Goal: Task Accomplishment & Management: Complete application form

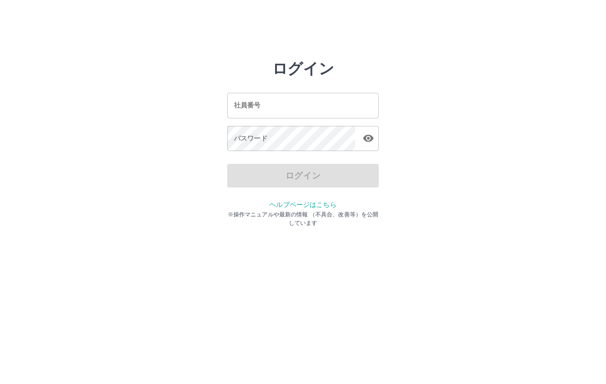
click at [558, 187] on div "ログイン 社員番号 社員番号 パスワード パスワード ログイン ヘルプページはこちら ※操作マニュアルや最新の情報 （不具合、改善等）を公開しています" at bounding box center [303, 136] width 568 height 152
click at [274, 110] on input "社員番号" at bounding box center [303, 105] width 152 height 25
type input "*******"
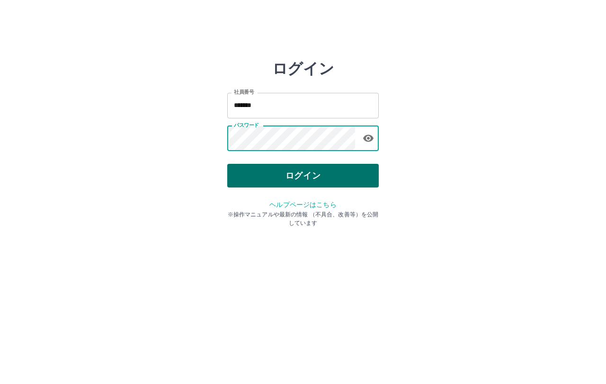
click at [315, 174] on button "ログイン" at bounding box center [303, 176] width 152 height 24
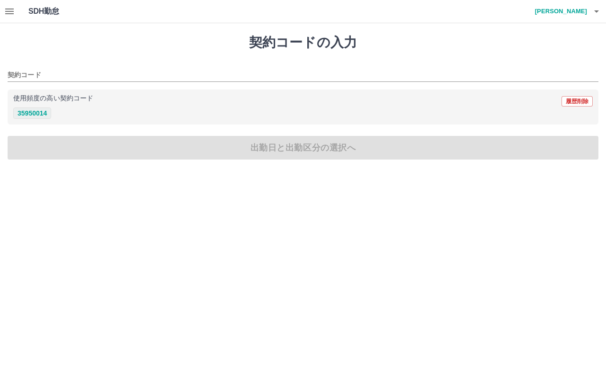
click at [40, 114] on button "35950014" at bounding box center [32, 113] width 38 height 11
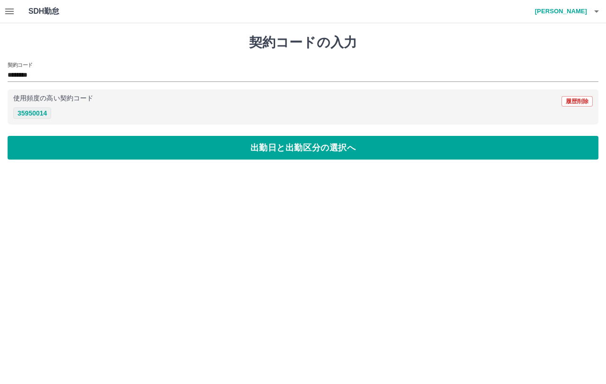
type input "********"
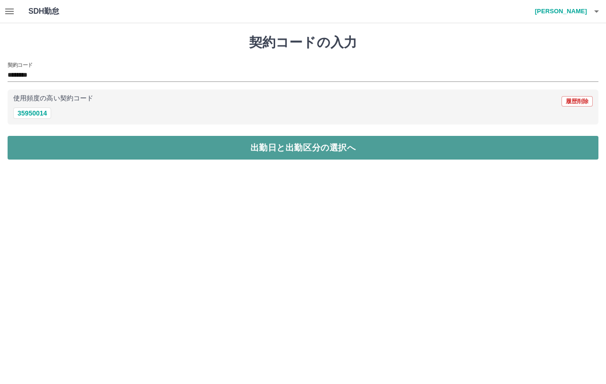
click at [198, 148] on button "出勤日と出勤区分の選択へ" at bounding box center [303, 148] width 591 height 24
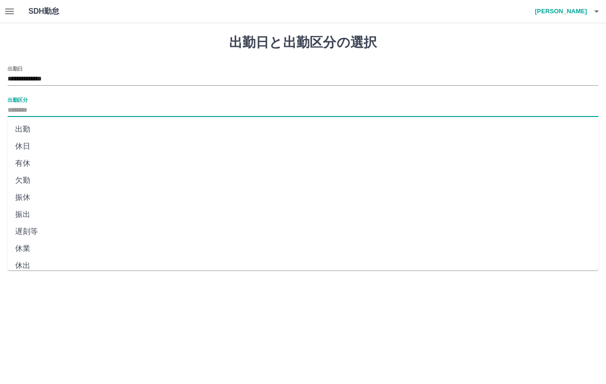
click at [42, 107] on input "出勤区分" at bounding box center [303, 111] width 591 height 12
click at [41, 127] on li "出勤" at bounding box center [303, 129] width 591 height 17
type input "**"
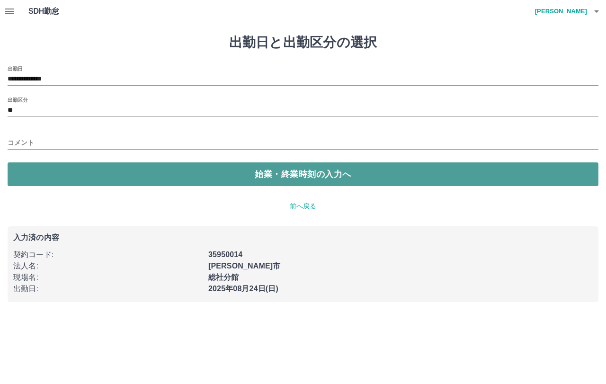
click at [79, 167] on button "始業・終業時刻の入力へ" at bounding box center [303, 174] width 591 height 24
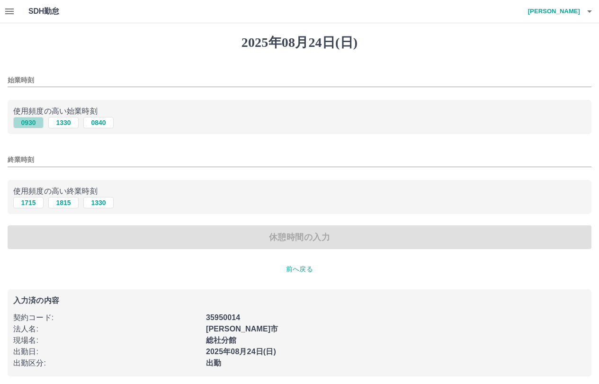
click at [28, 122] on button "0930" at bounding box center [28, 122] width 30 height 11
type input "****"
click at [33, 204] on button "1715" at bounding box center [28, 202] width 30 height 11
type input "****"
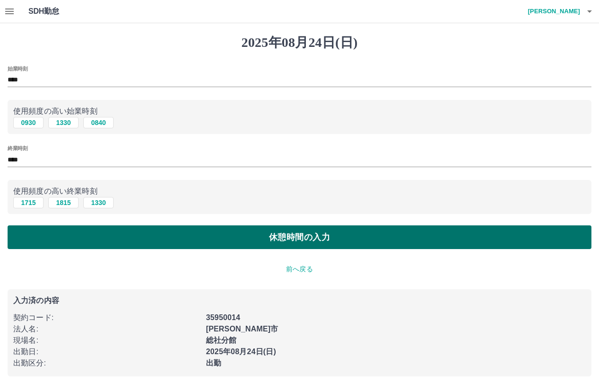
click at [284, 236] on button "休憩時間の入力" at bounding box center [300, 237] width 584 height 24
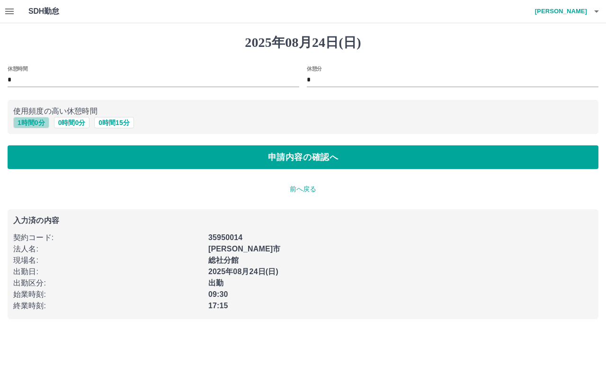
click at [28, 125] on button "1 時間 0 分" at bounding box center [31, 122] width 36 height 11
type input "*"
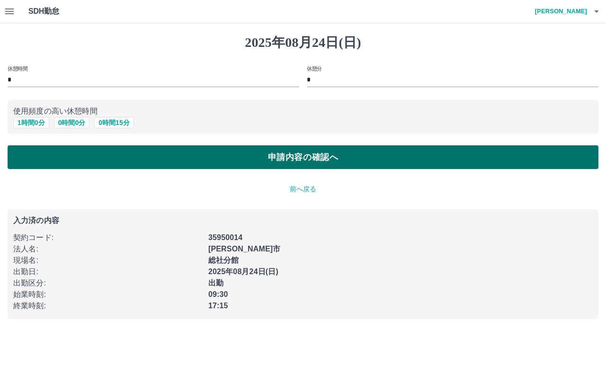
click at [230, 163] on button "申請内容の確認へ" at bounding box center [303, 157] width 591 height 24
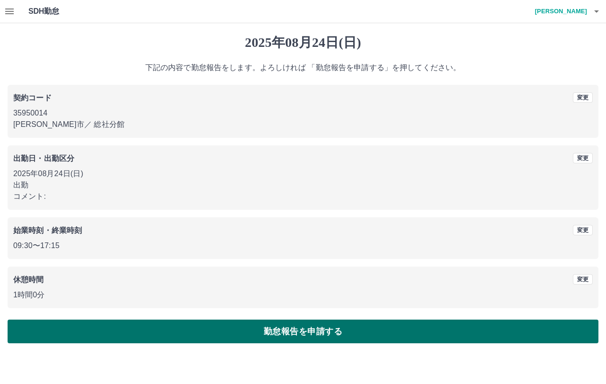
click at [297, 333] on button "勤怠報告を申請する" at bounding box center [303, 332] width 591 height 24
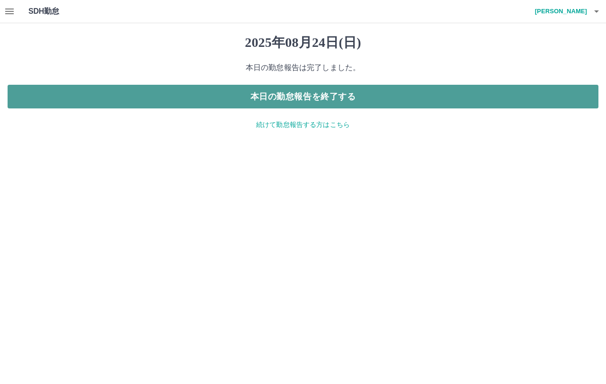
click at [307, 94] on button "本日の勤怠報告を終了する" at bounding box center [303, 97] width 591 height 24
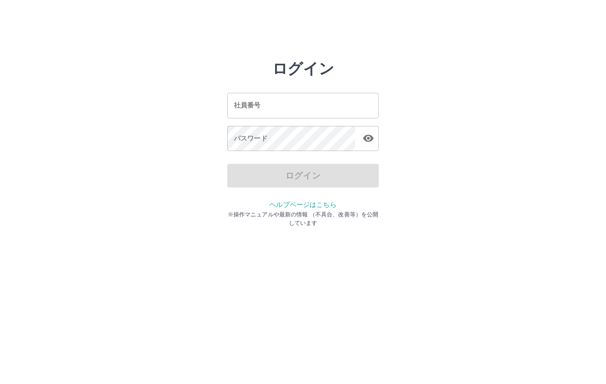
click at [270, 98] on input "社員番号" at bounding box center [303, 105] width 152 height 25
type input "*******"
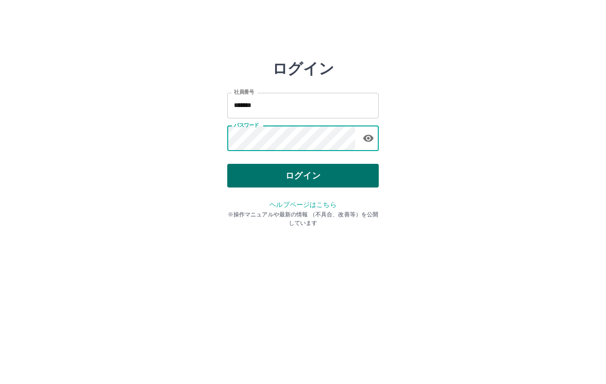
click at [285, 172] on button "ログイン" at bounding box center [303, 176] width 152 height 24
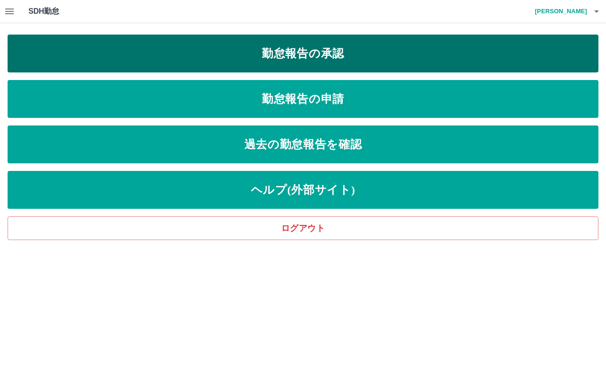
click at [323, 52] on link "勤怠報告の承認" at bounding box center [303, 54] width 591 height 38
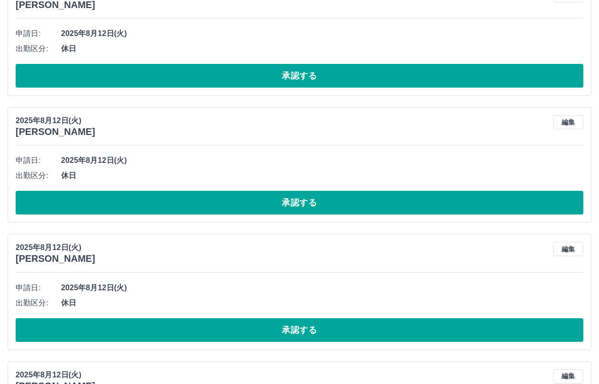
scroll to position [3752, 0]
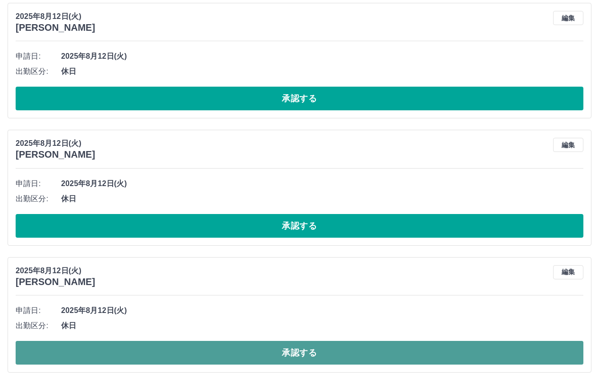
click at [149, 353] on button "承認する" at bounding box center [300, 353] width 568 height 24
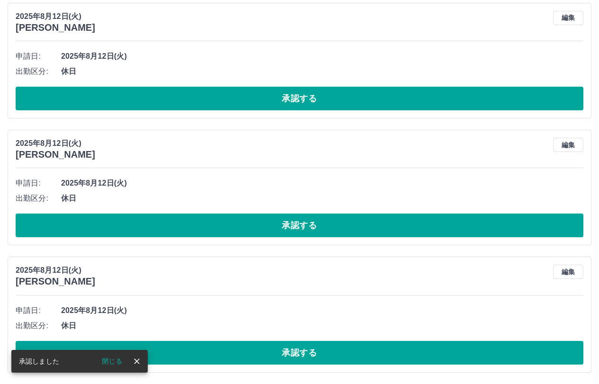
scroll to position [3625, 0]
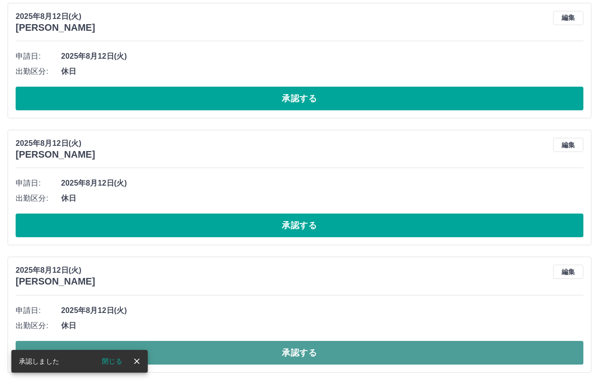
click at [241, 354] on button "承認する" at bounding box center [300, 353] width 568 height 24
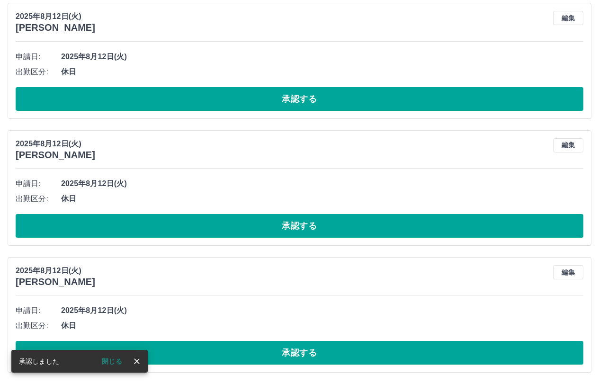
scroll to position [3498, 0]
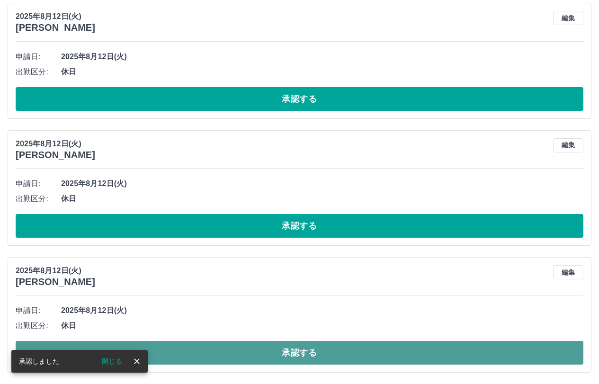
click at [228, 355] on button "承認する" at bounding box center [300, 353] width 568 height 24
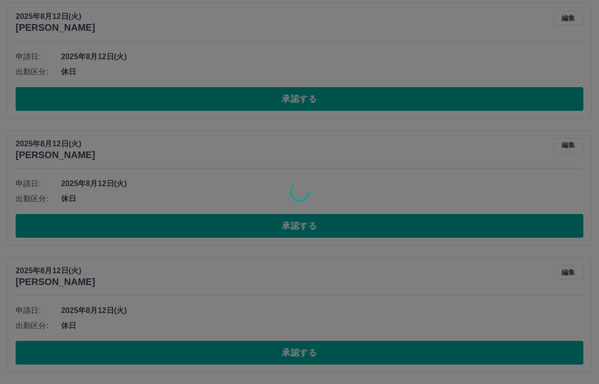
scroll to position [3371, 0]
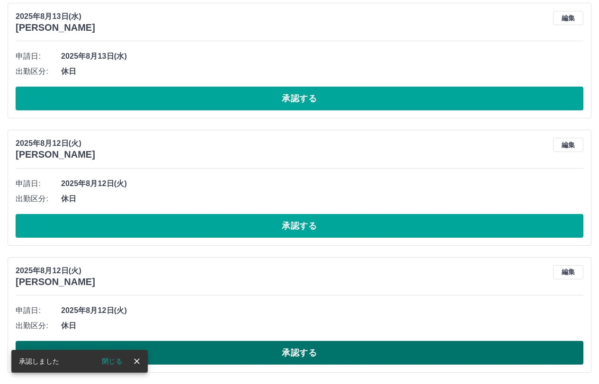
click at [229, 350] on button "承認する" at bounding box center [300, 353] width 568 height 24
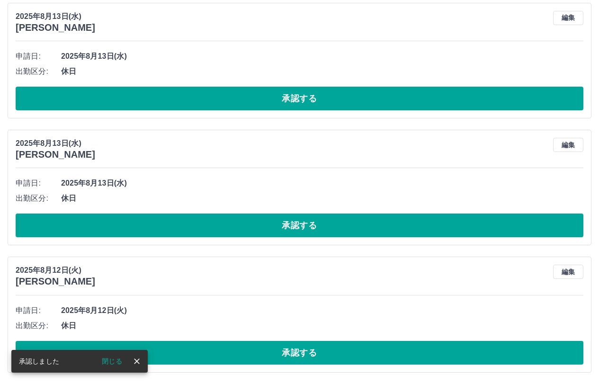
scroll to position [3244, 0]
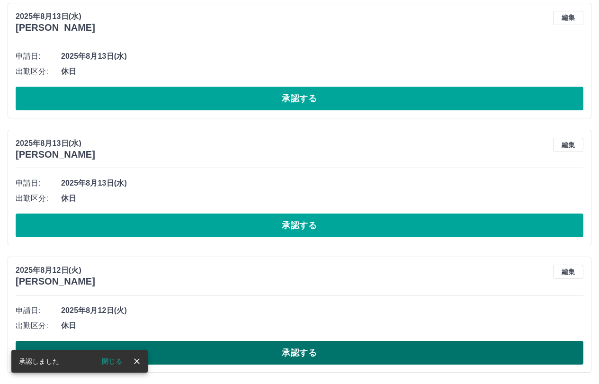
click at [238, 354] on button "承認する" at bounding box center [300, 353] width 568 height 24
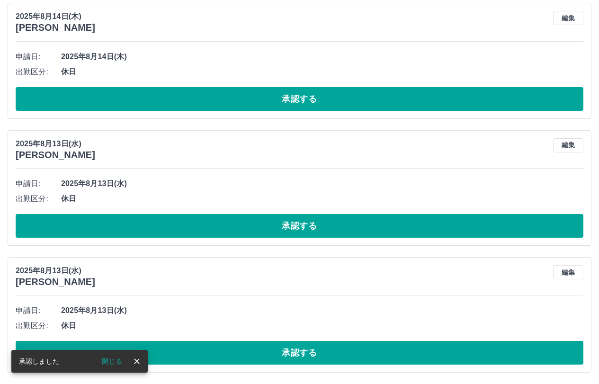
scroll to position [3117, 0]
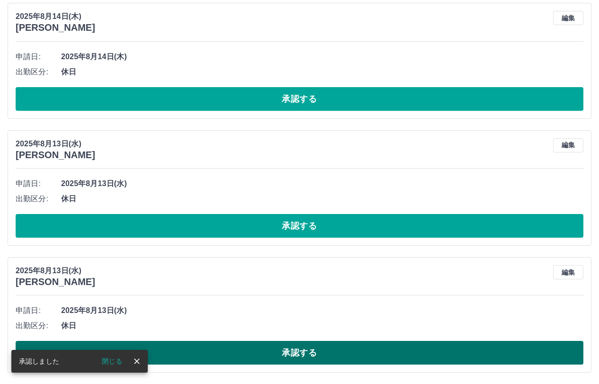
click at [240, 359] on button "承認する" at bounding box center [300, 353] width 568 height 24
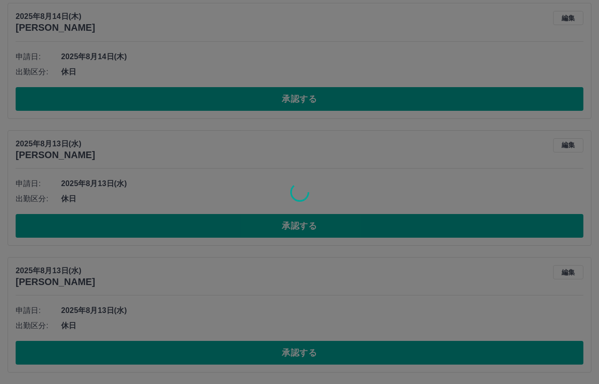
scroll to position [2990, 0]
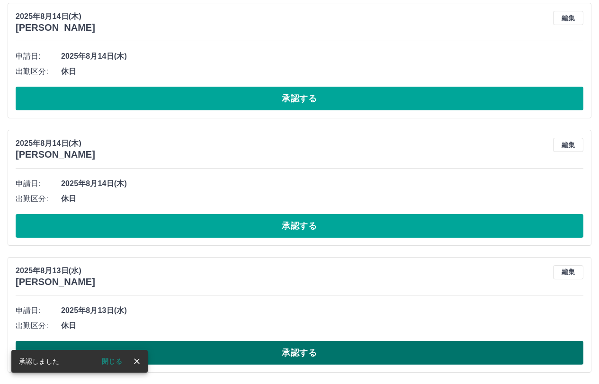
click at [218, 357] on button "承認する" at bounding box center [300, 353] width 568 height 24
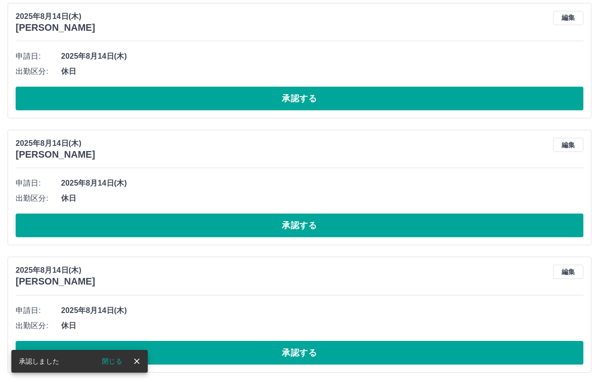
scroll to position [2863, 0]
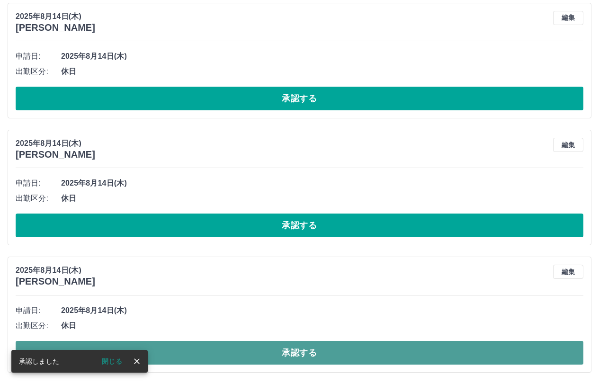
click at [299, 348] on button "承認する" at bounding box center [300, 353] width 568 height 24
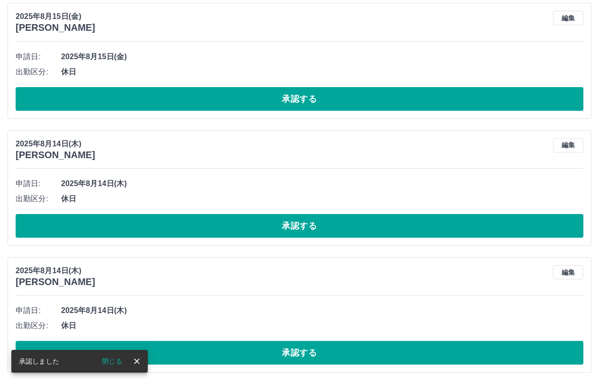
scroll to position [2735, 0]
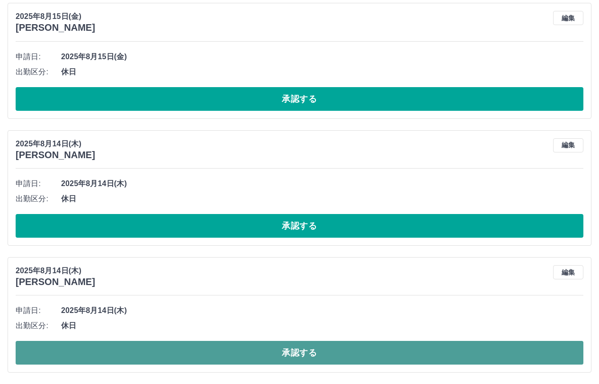
click at [223, 354] on button "承認する" at bounding box center [300, 353] width 568 height 24
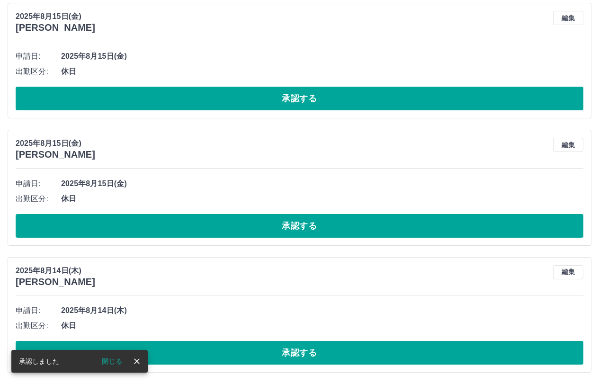
scroll to position [2608, 0]
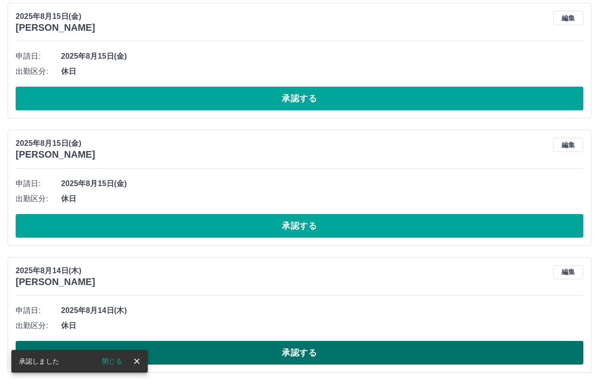
click at [216, 352] on button "承認する" at bounding box center [300, 353] width 568 height 24
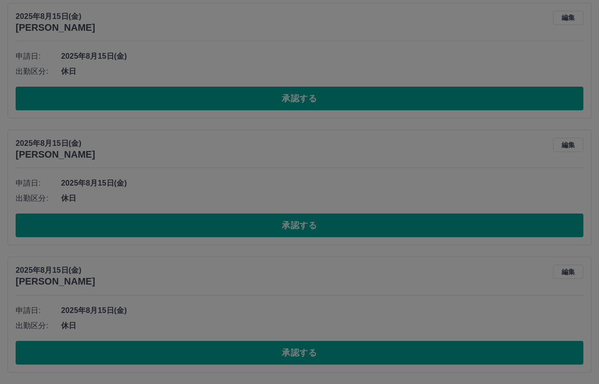
scroll to position [2481, 0]
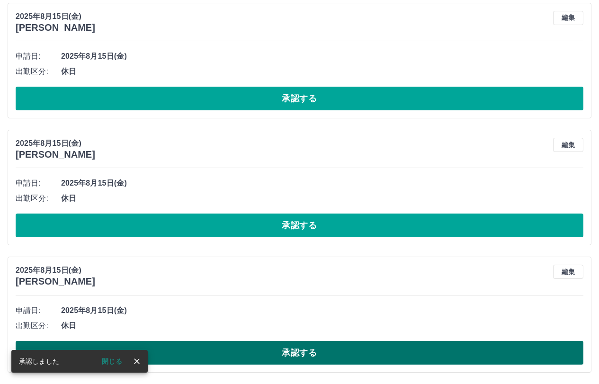
click at [206, 351] on button "承認する" at bounding box center [300, 353] width 568 height 24
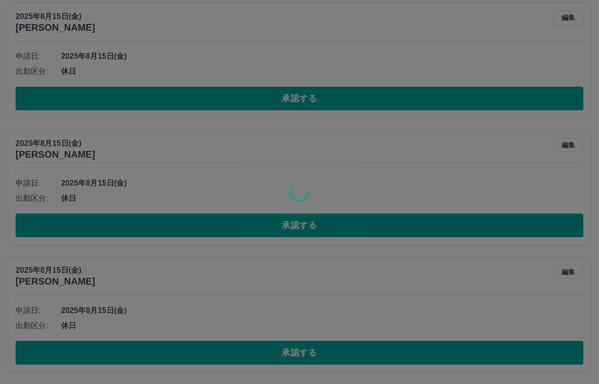
scroll to position [2354, 0]
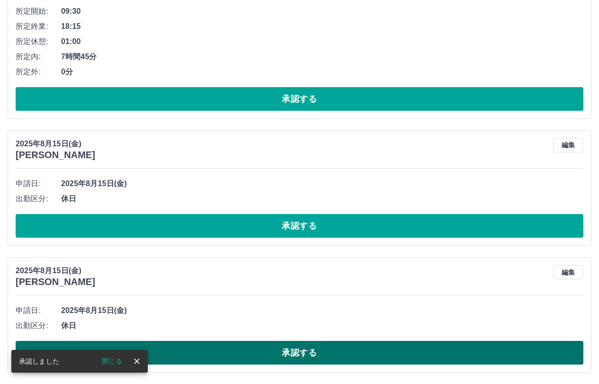
click at [202, 357] on button "承認する" at bounding box center [300, 353] width 568 height 24
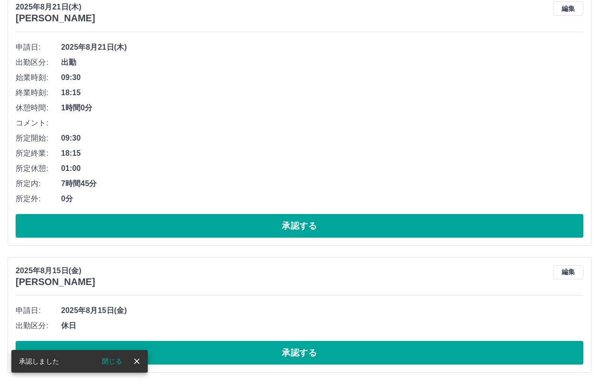
scroll to position [2227, 0]
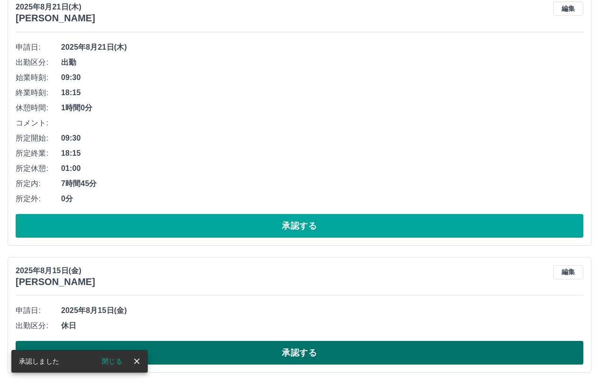
click at [232, 357] on button "承認する" at bounding box center [300, 353] width 568 height 24
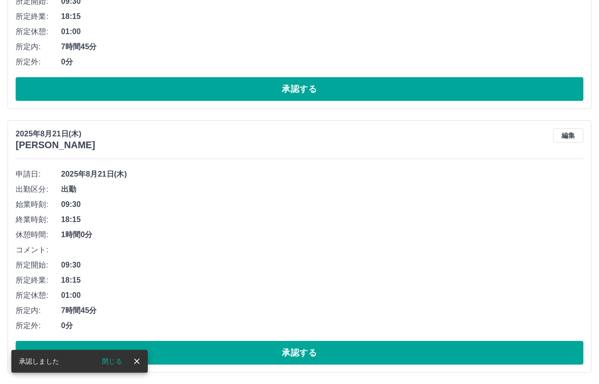
scroll to position [2100, 0]
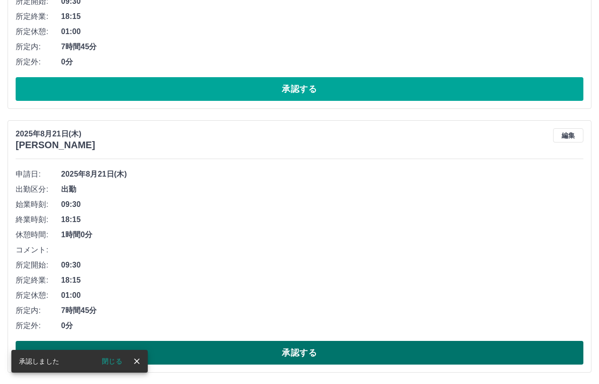
click at [213, 357] on button "承認する" at bounding box center [300, 353] width 568 height 24
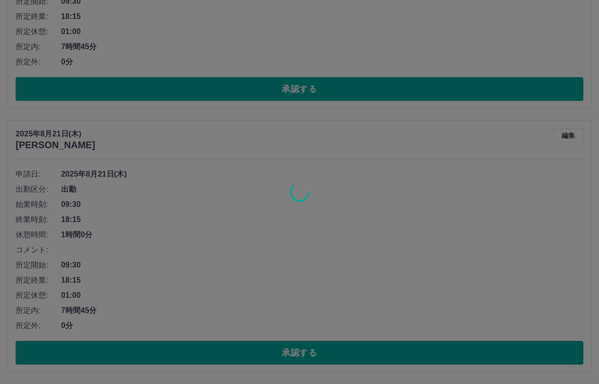
scroll to position [1836, 0]
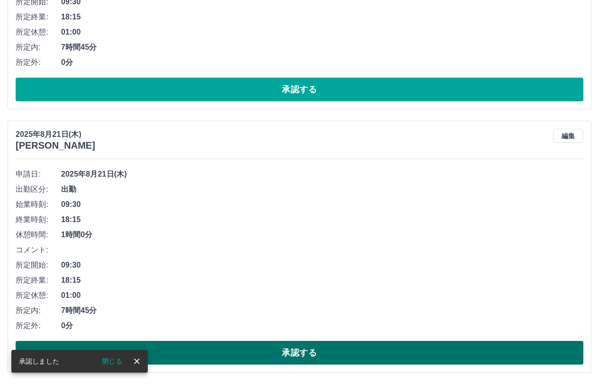
click at [278, 347] on button "承認する" at bounding box center [300, 353] width 568 height 24
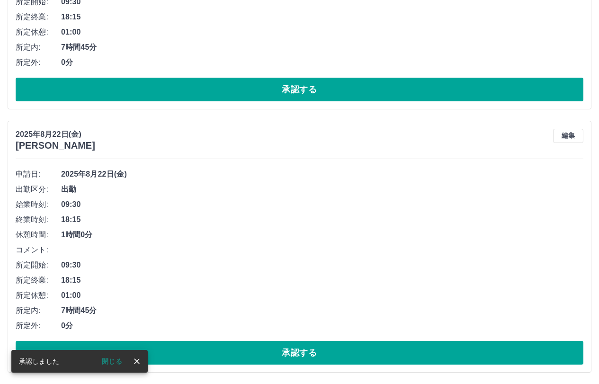
scroll to position [1573, 0]
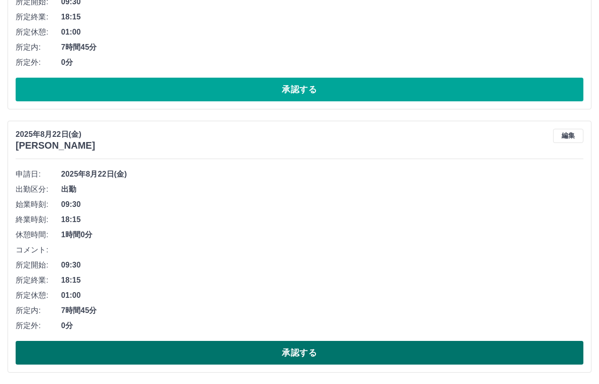
click at [246, 345] on button "承認する" at bounding box center [300, 353] width 568 height 24
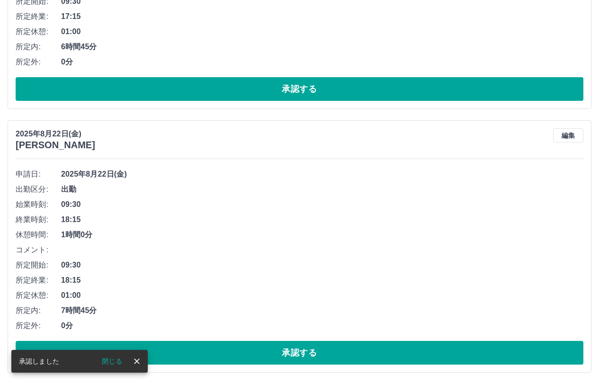
scroll to position [1310, 0]
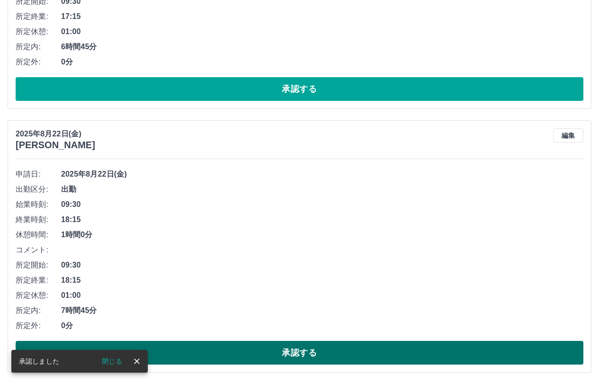
click at [250, 351] on button "承認する" at bounding box center [300, 353] width 568 height 24
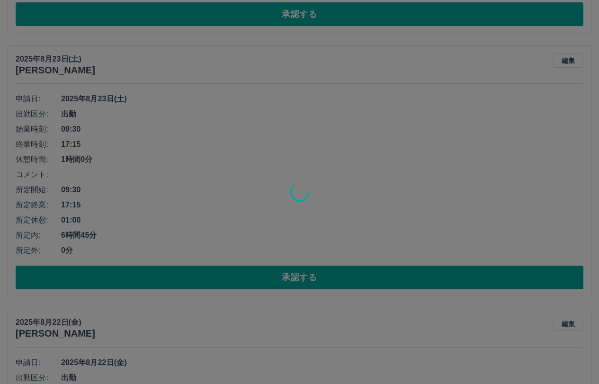
scroll to position [1046, 0]
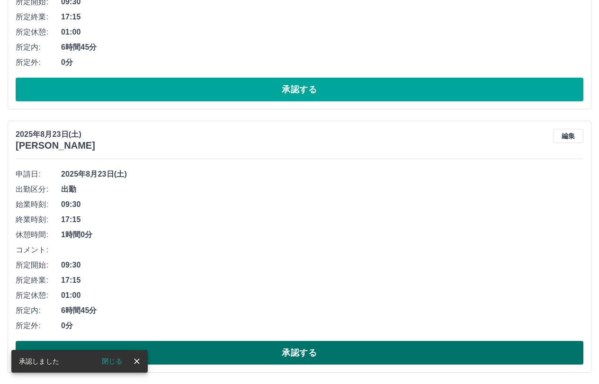
click at [245, 347] on button "承認する" at bounding box center [300, 353] width 568 height 24
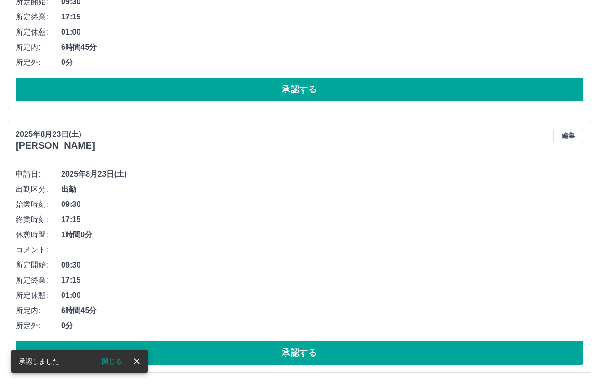
scroll to position [782, 0]
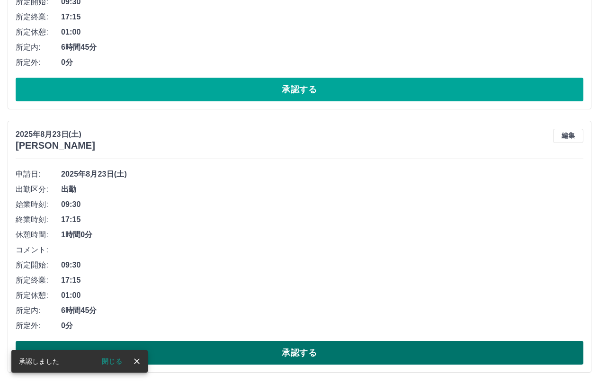
click at [234, 349] on button "承認する" at bounding box center [300, 353] width 568 height 24
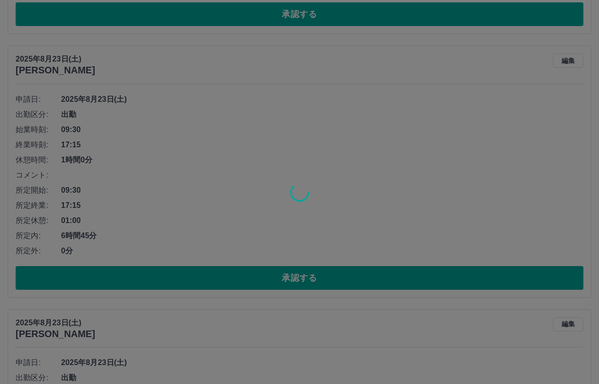
scroll to position [519, 0]
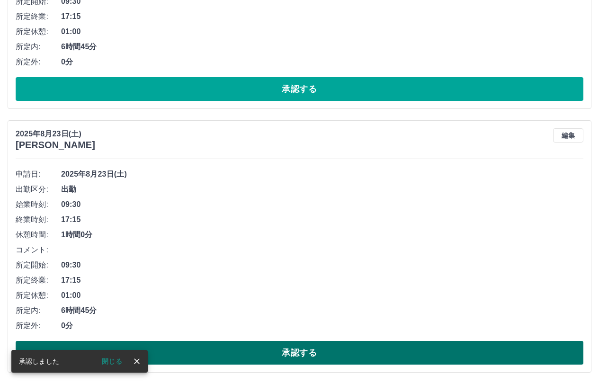
click at [217, 346] on button "承認する" at bounding box center [300, 353] width 568 height 24
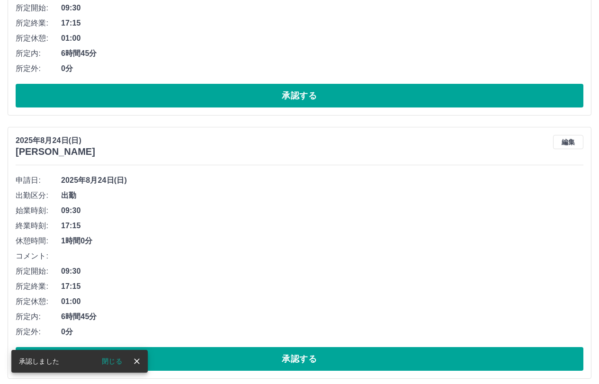
scroll to position [255, 0]
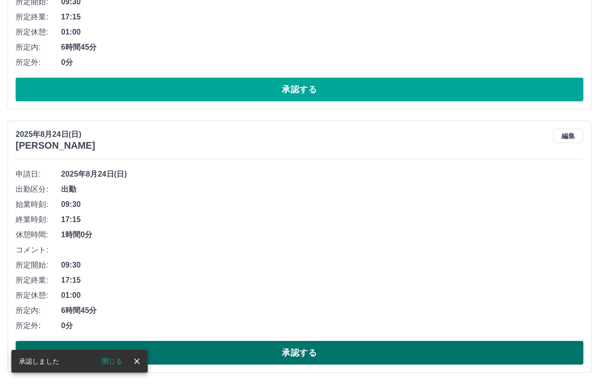
click at [244, 347] on button "承認する" at bounding box center [300, 353] width 568 height 24
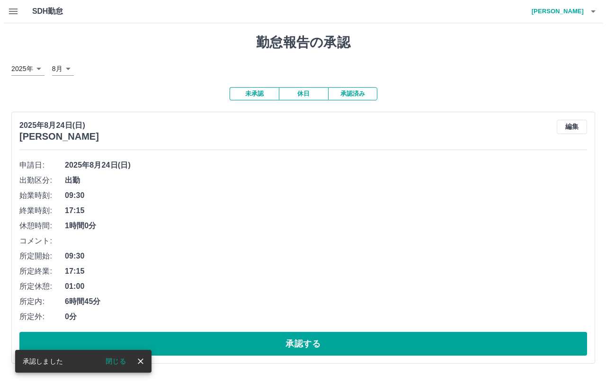
scroll to position [0, 0]
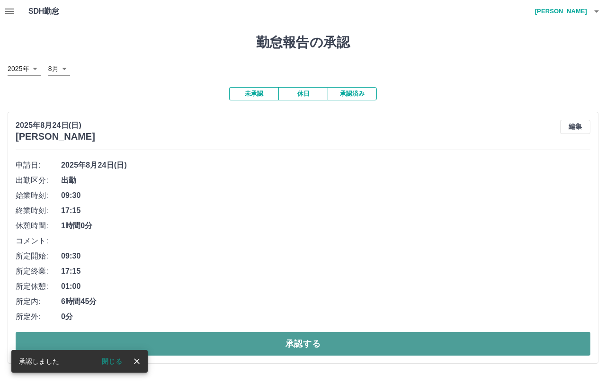
click at [225, 339] on button "承認する" at bounding box center [303, 344] width 575 height 24
